Goal: Task Accomplishment & Management: Manage account settings

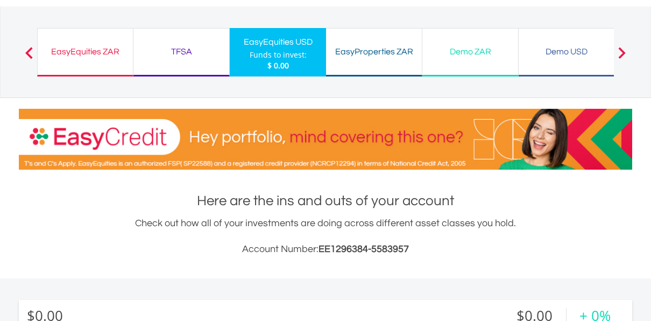
scroll to position [44, 0]
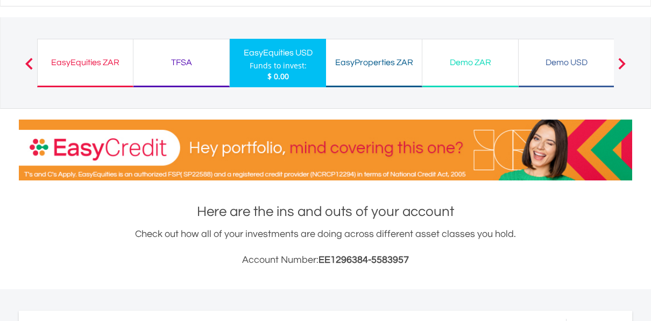
click at [588, 235] on div "Check out how all of your investments are doing across different asset classes …" at bounding box center [326, 247] width 614 height 41
click at [93, 60] on div "EasyEquities ZAR" at bounding box center [85, 62] width 82 height 15
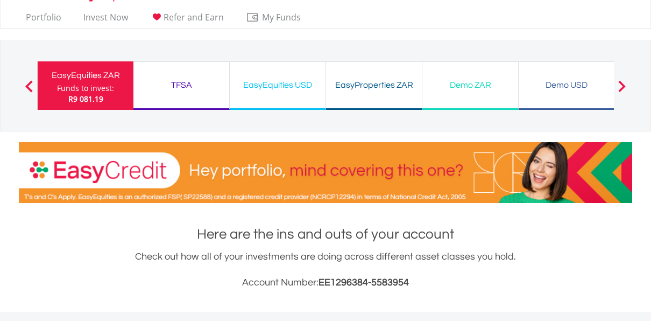
scroll to position [20, 0]
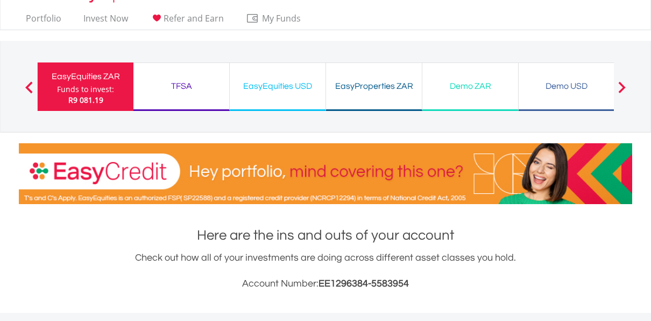
click at [261, 84] on div "EasyEquities USD" at bounding box center [277, 86] width 83 height 15
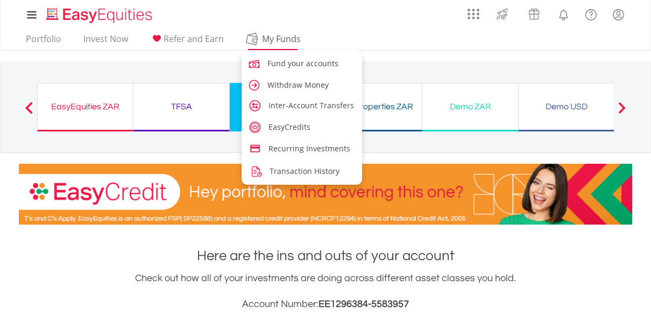
scroll to position [103, 205]
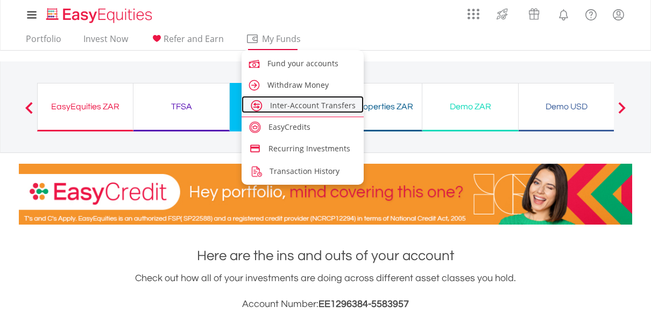
click at [286, 105] on span "Inter-Account Transfers" at bounding box center [313, 105] width 86 height 10
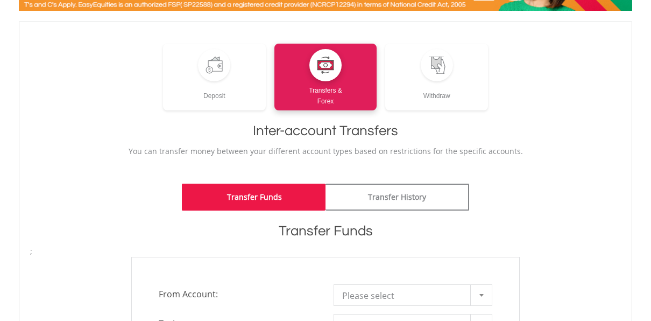
scroll to position [114, 0]
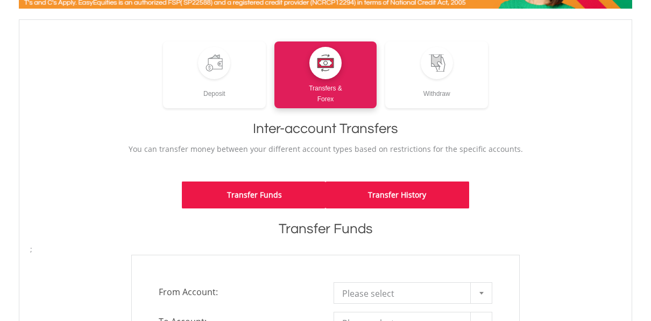
click at [412, 196] on link "Transfer History" at bounding box center [398, 194] width 144 height 27
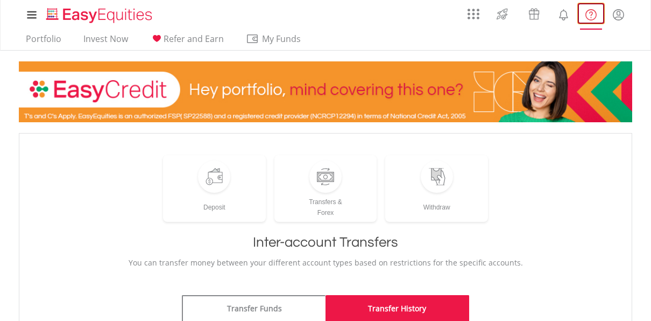
click at [592, 17] on lord-icon "FAQ's and Support" at bounding box center [591, 14] width 13 height 13
